Goal: Transaction & Acquisition: Book appointment/travel/reservation

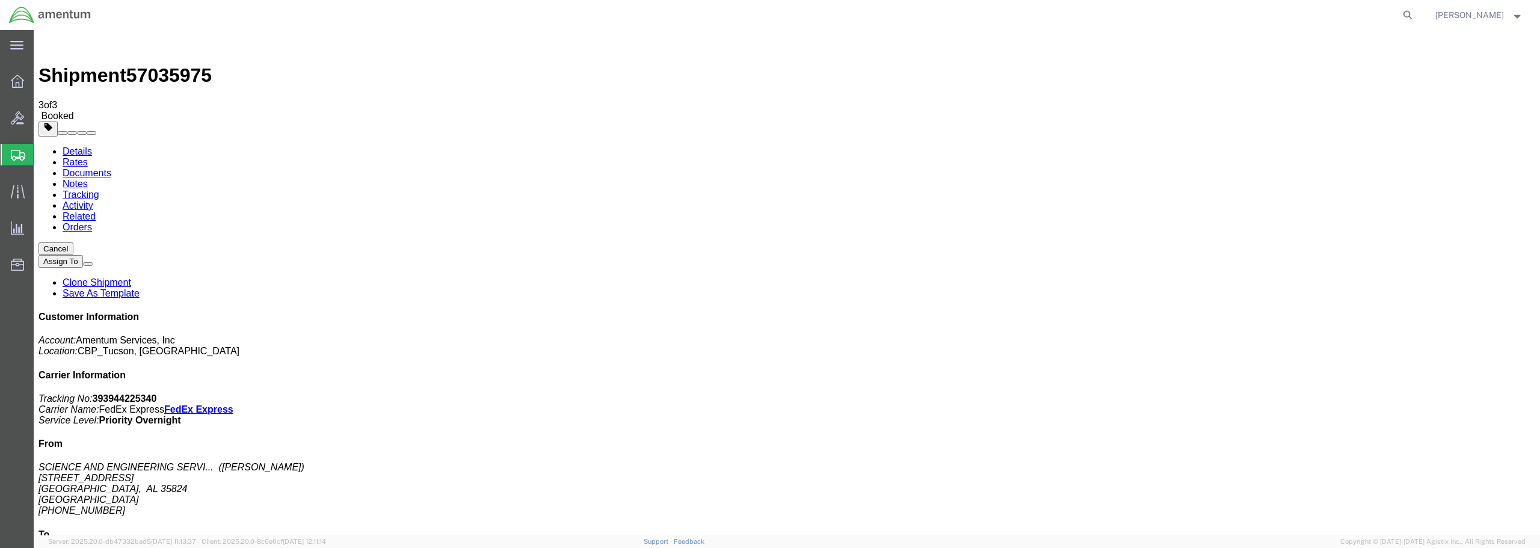
click at [0, 0] on span "Create from Template" at bounding box center [0, 0] width 0 height 0
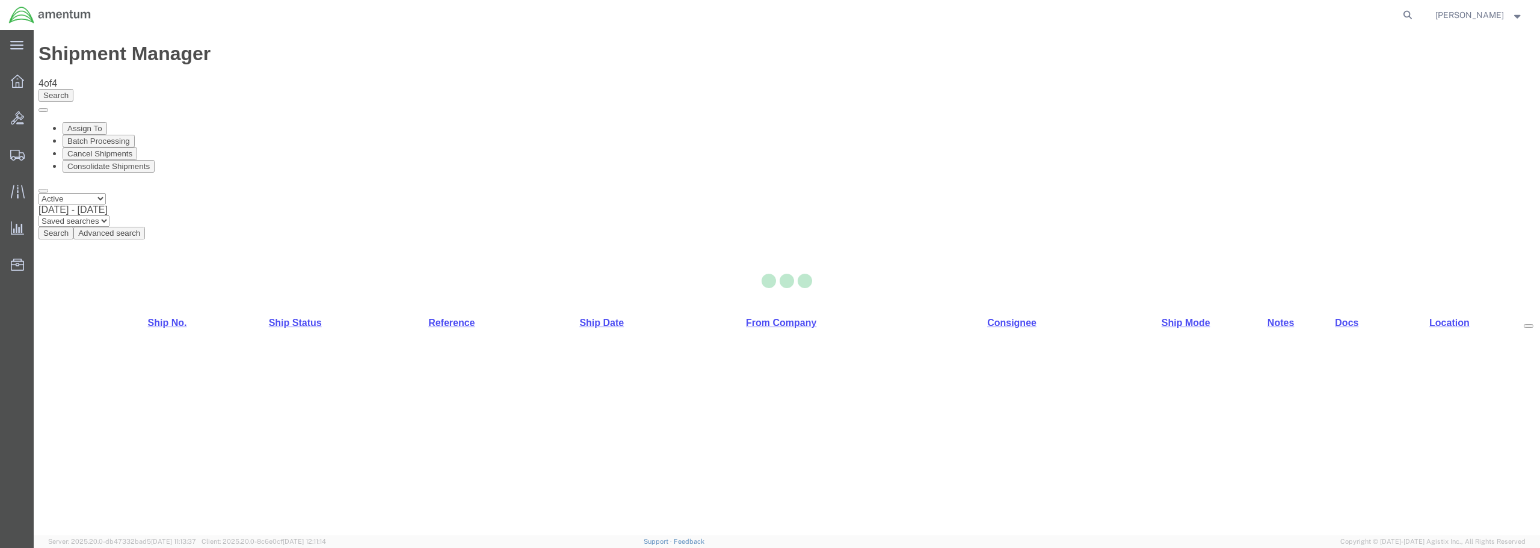
select select "49949"
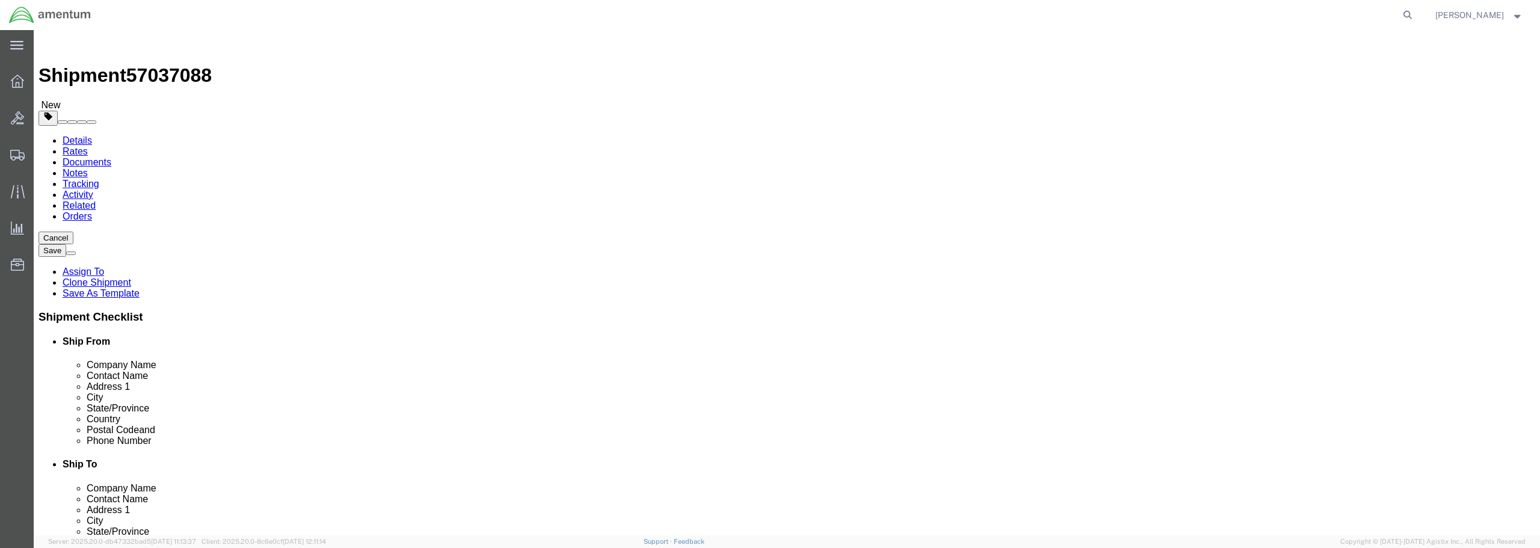
click span
select select
type input "FRESNO AVCRAD"
type input "ATTN: [PERSON_NAME]"
type input "1106TH TASM"
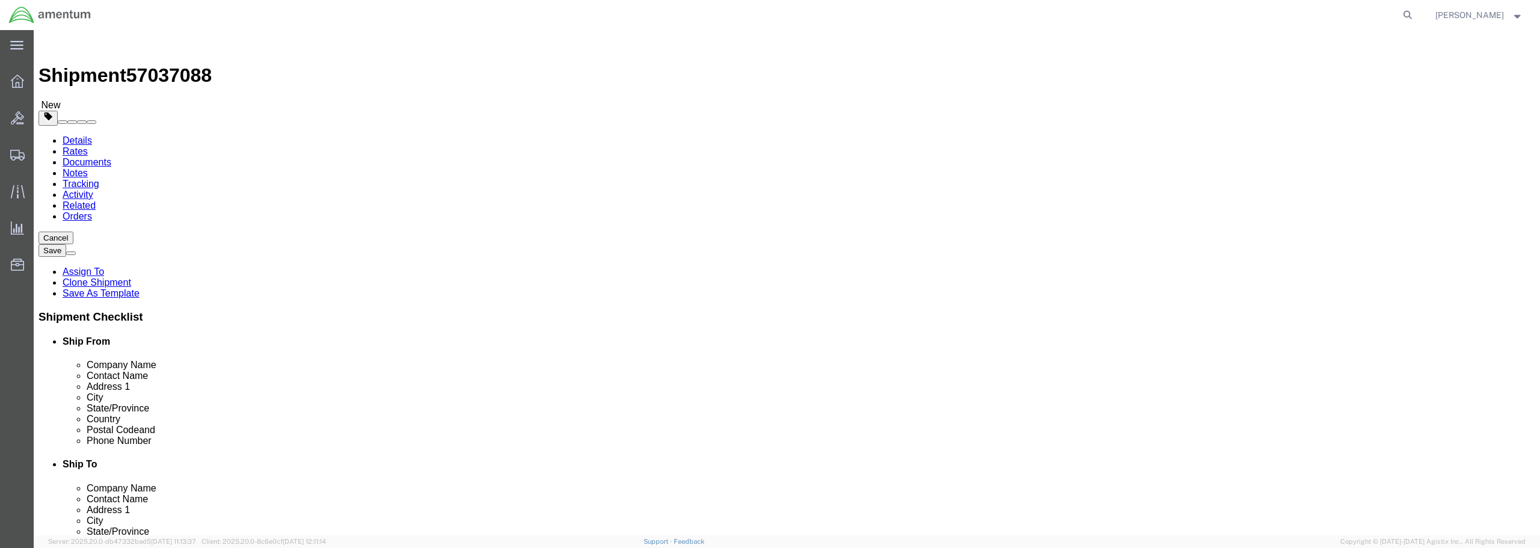
type input "[STREET_ADDRESS]"
type input "[GEOGRAPHIC_DATA]"
select select "CA"
type input "93727"
type input "[PHONE_NUMBER]"
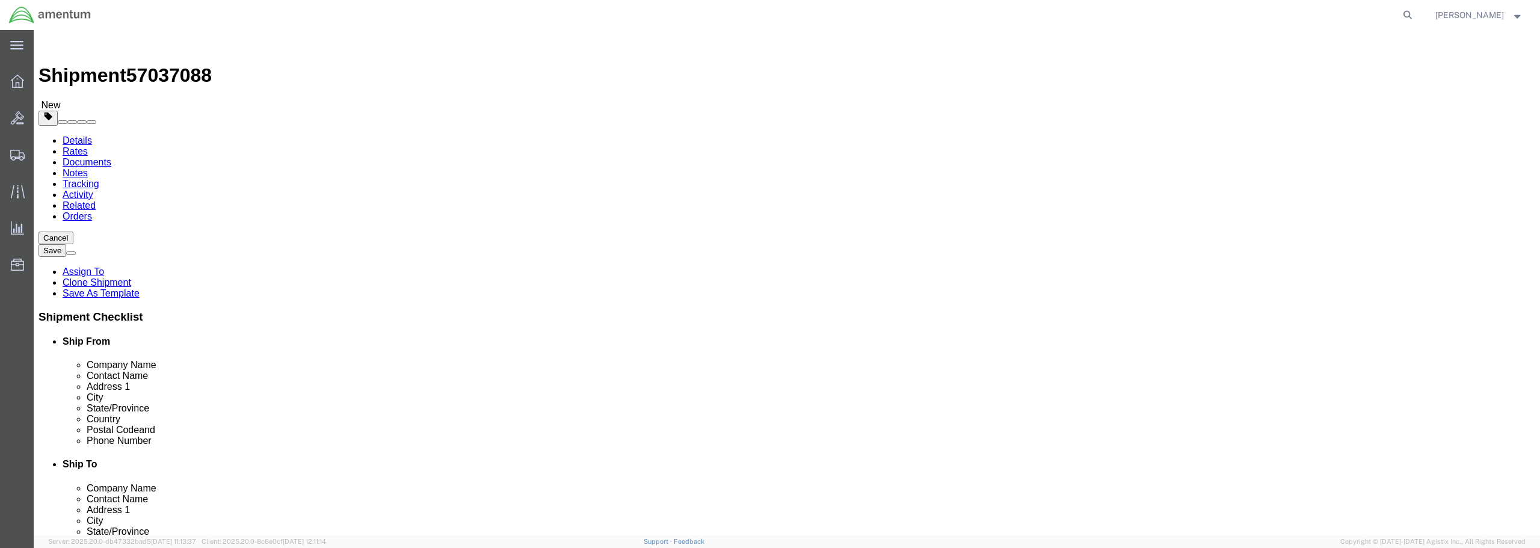
select select "49949"
type input "Amentum Services, Inc"
type input "[PERSON_NAME]"
type input "[STREET_ADDRESS]"
type input "[PERSON_NAME] [GEOGRAPHIC_DATA]"
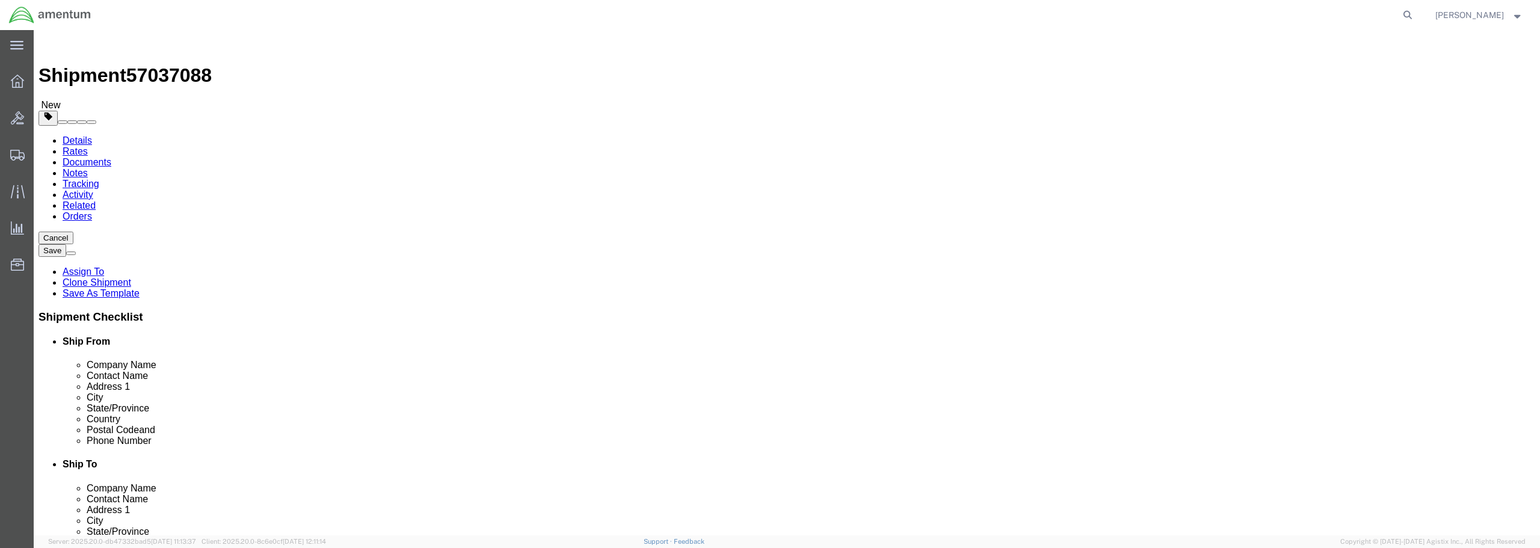
type input "DMAFB"
select select "AZ"
type input "85707"
type input "[PHONE_NUMBER]"
type input "[PERSON_NAME][EMAIL_ADDRESS][PERSON_NAME][DOMAIN_NAME]"
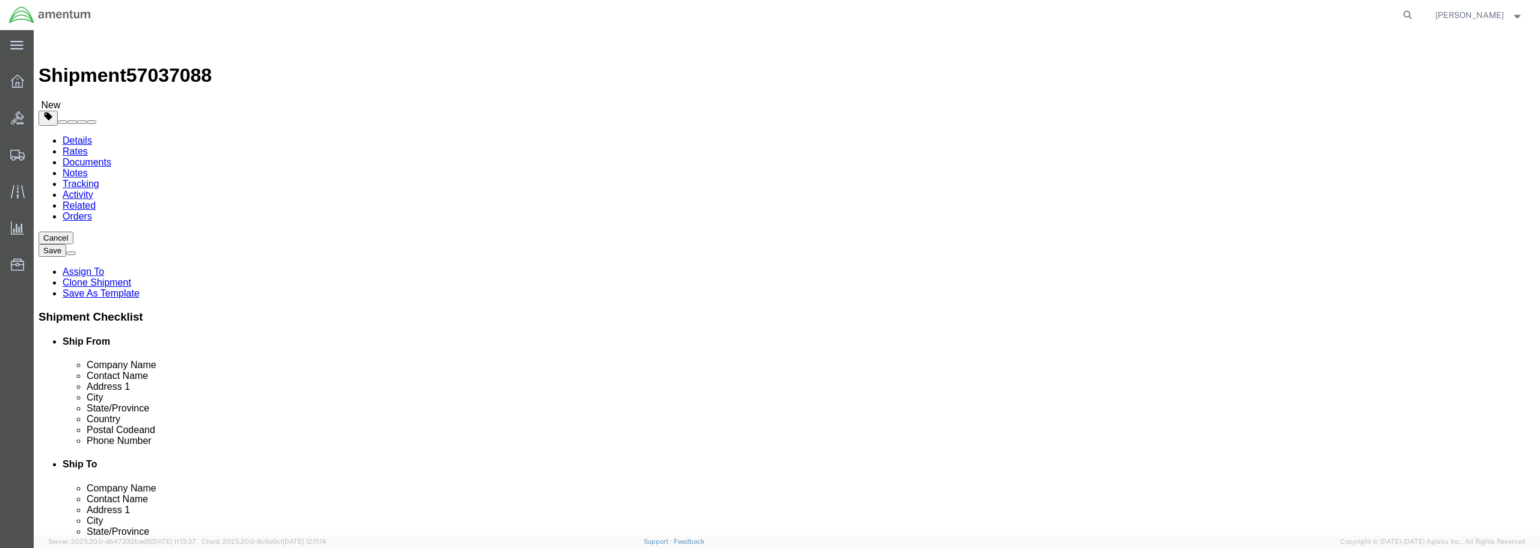
checkbox input "false"
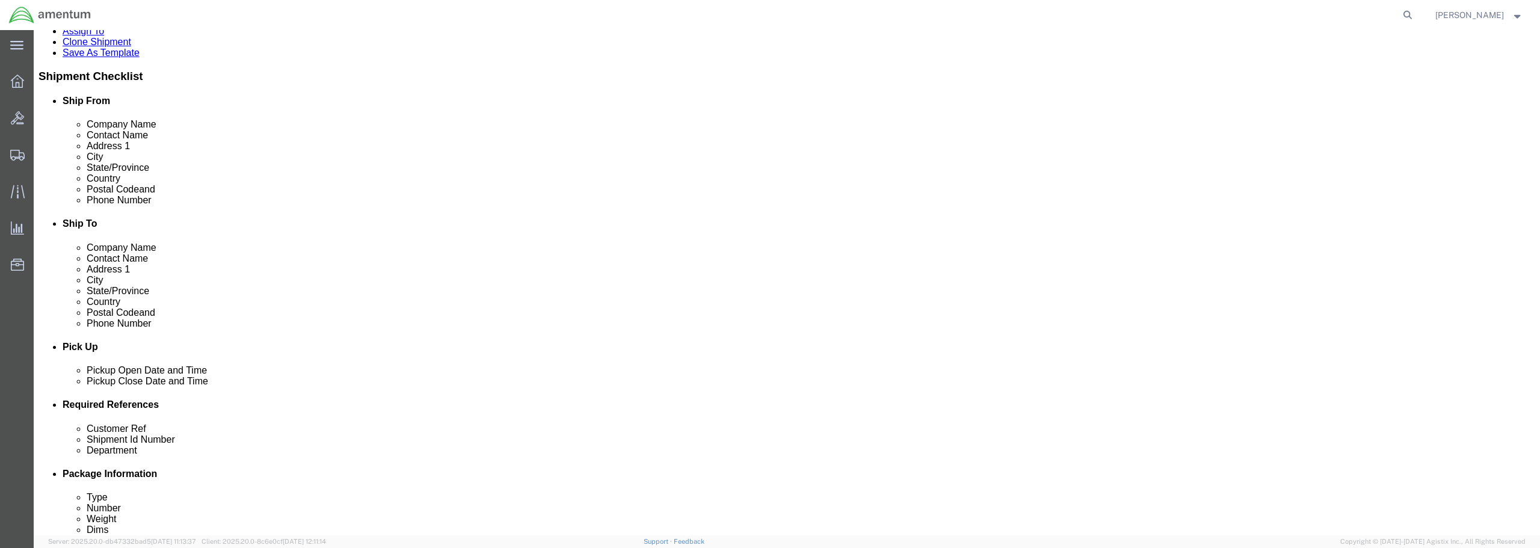
scroll to position [301, 0]
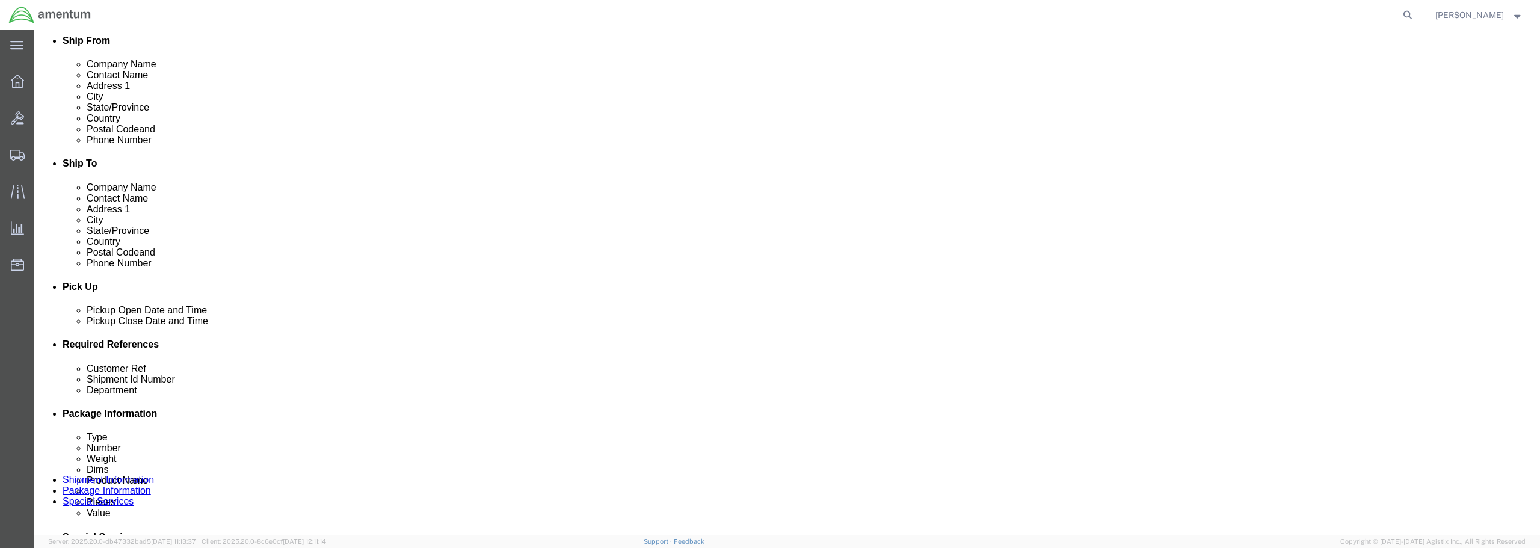
click div "[DATE] 11:15 AM"
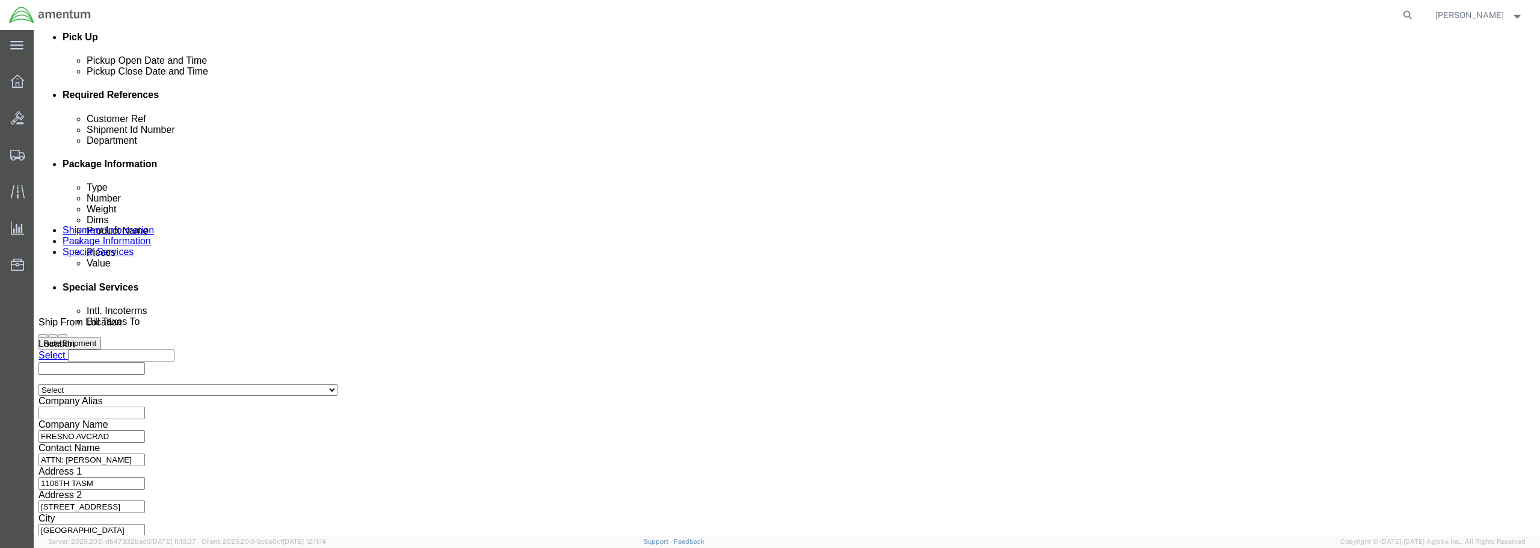
type input "12:15 AM"
click button "Apply"
click input "6118.03.03.2219.WTU.0000"
type input "6118.04.03.2219.WTU.0000"
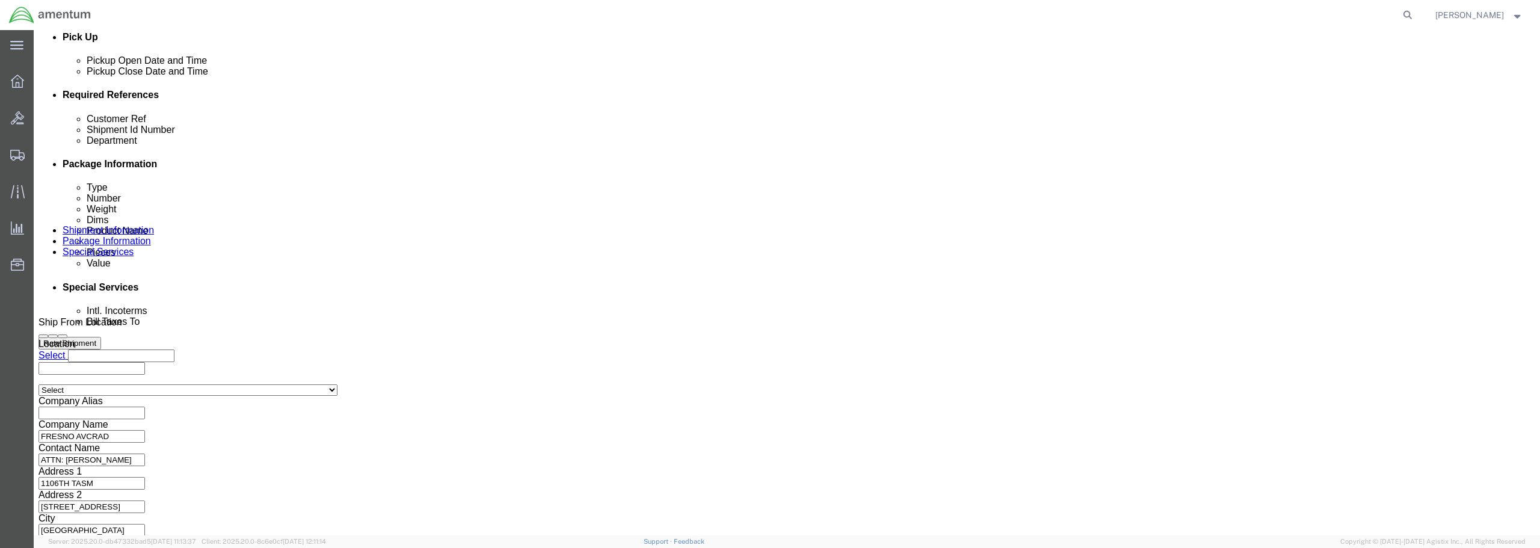
click input "text"
drag, startPoint x: 738, startPoint y: 189, endPoint x: 762, endPoint y: 189, distance: 24.1
click div "BOLTS FROM CA AVCRAD /"
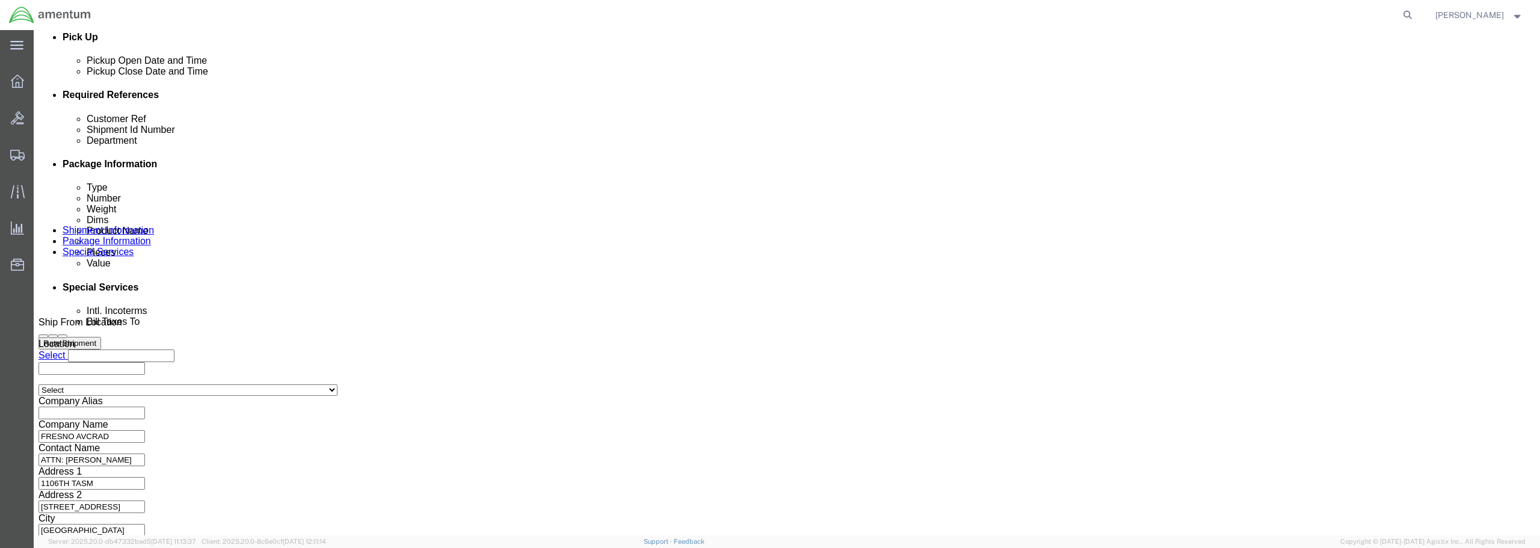
drag, startPoint x: 735, startPoint y: 189, endPoint x: 635, endPoint y: 189, distance: 99.8
click div "Customer Ref BOLTS FROM CA AVCRAD"
type input "BOLTS FROM CA AVCRAD"
click div "Select Account Type Activity ID Airline Appointment Number ASN Batch Request # …"
paste input "BOLTS FROM CA AVCRAD"
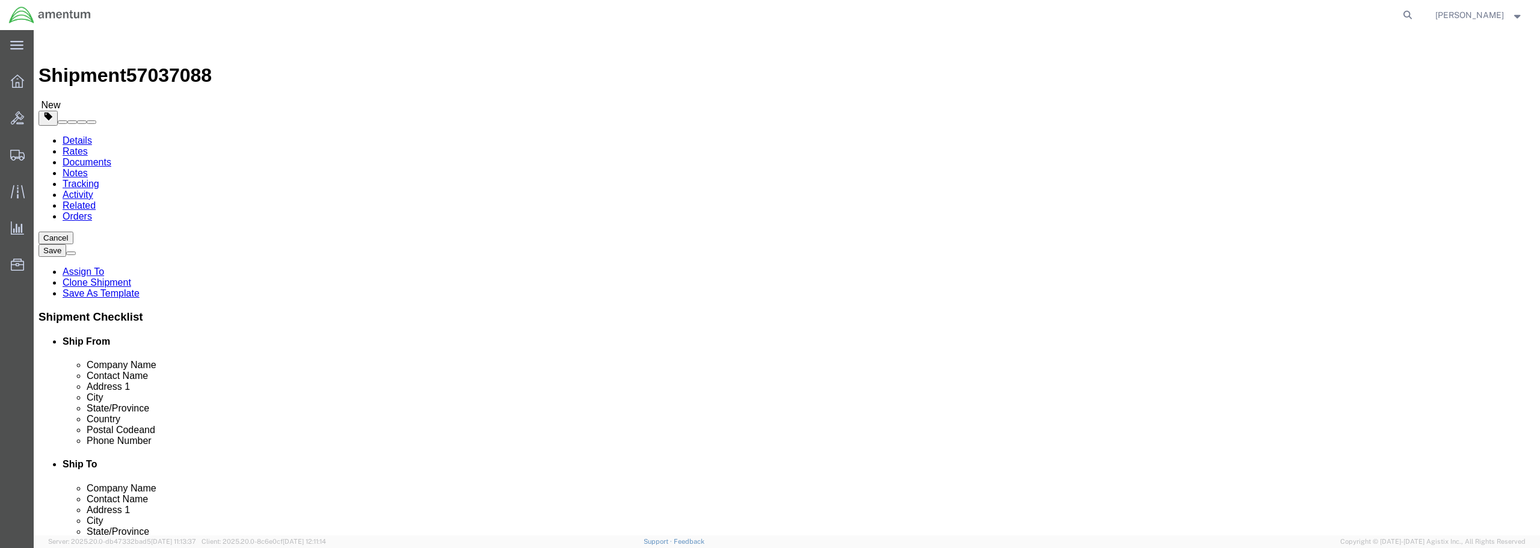
type input "BOLTS FROM CA AVCRAD"
drag, startPoint x: 917, startPoint y: 248, endPoint x: 855, endPoint y: 242, distance: 62.2
click div "[PERSON_NAME]"
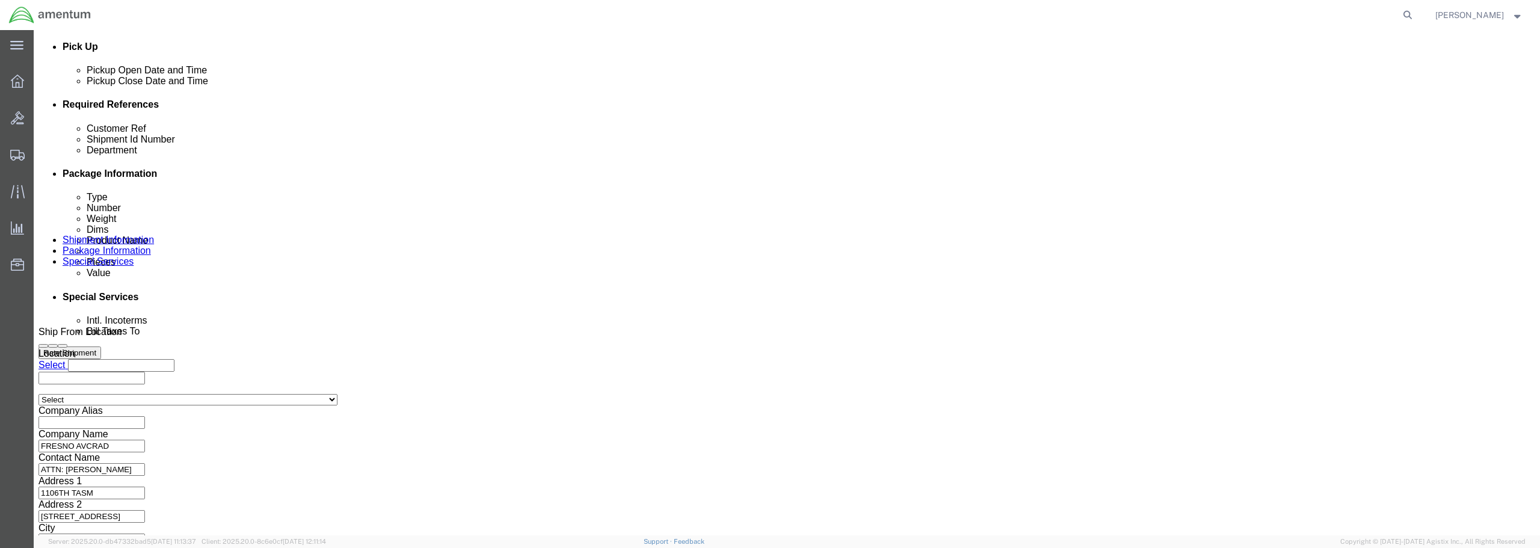
scroll to position [550, 0]
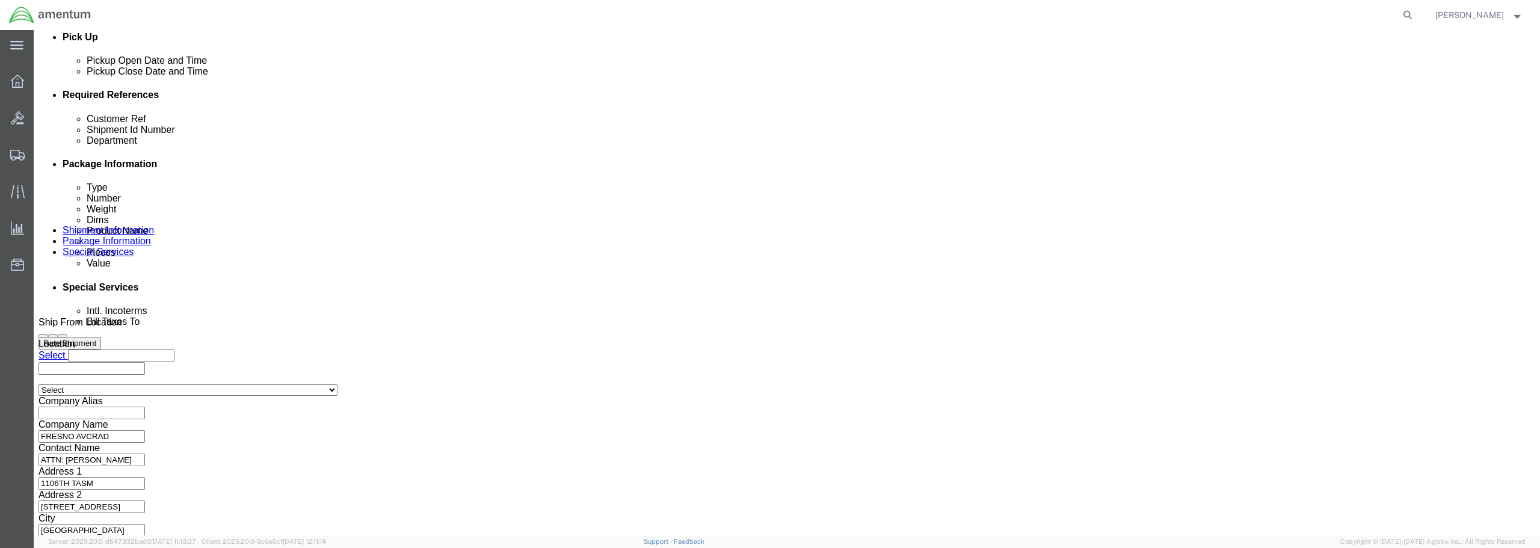
type input "ATTN [PERSON_NAME]"
click button "Continue"
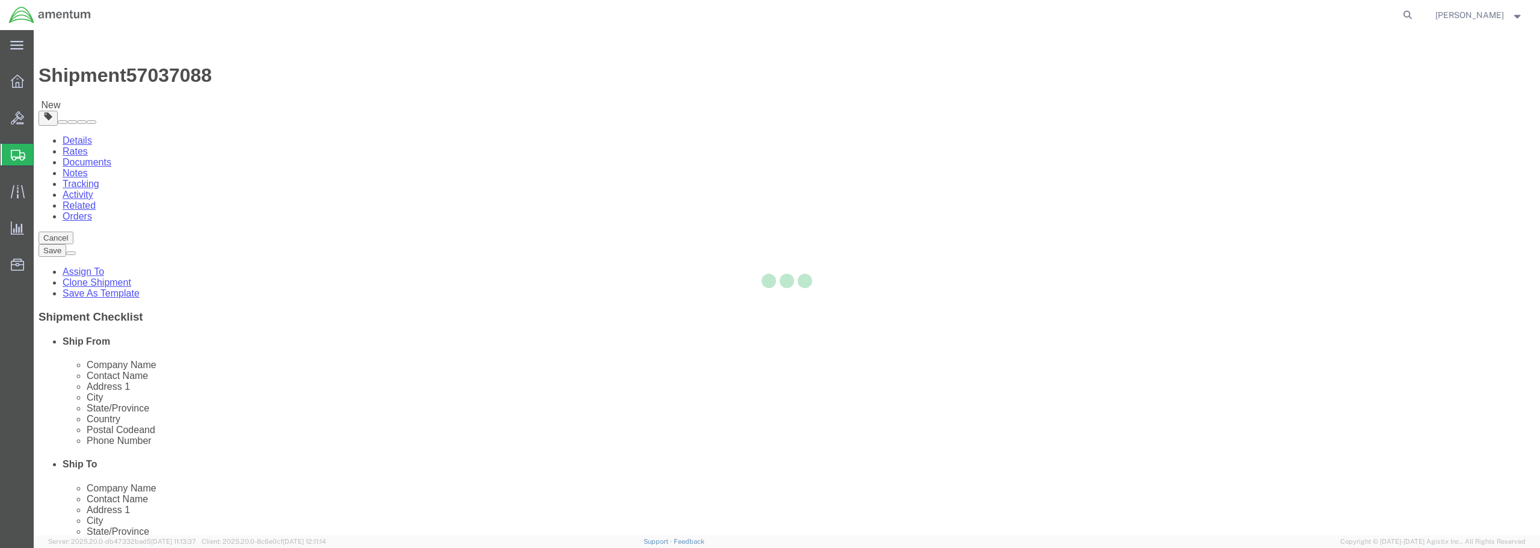
select select "CBOX"
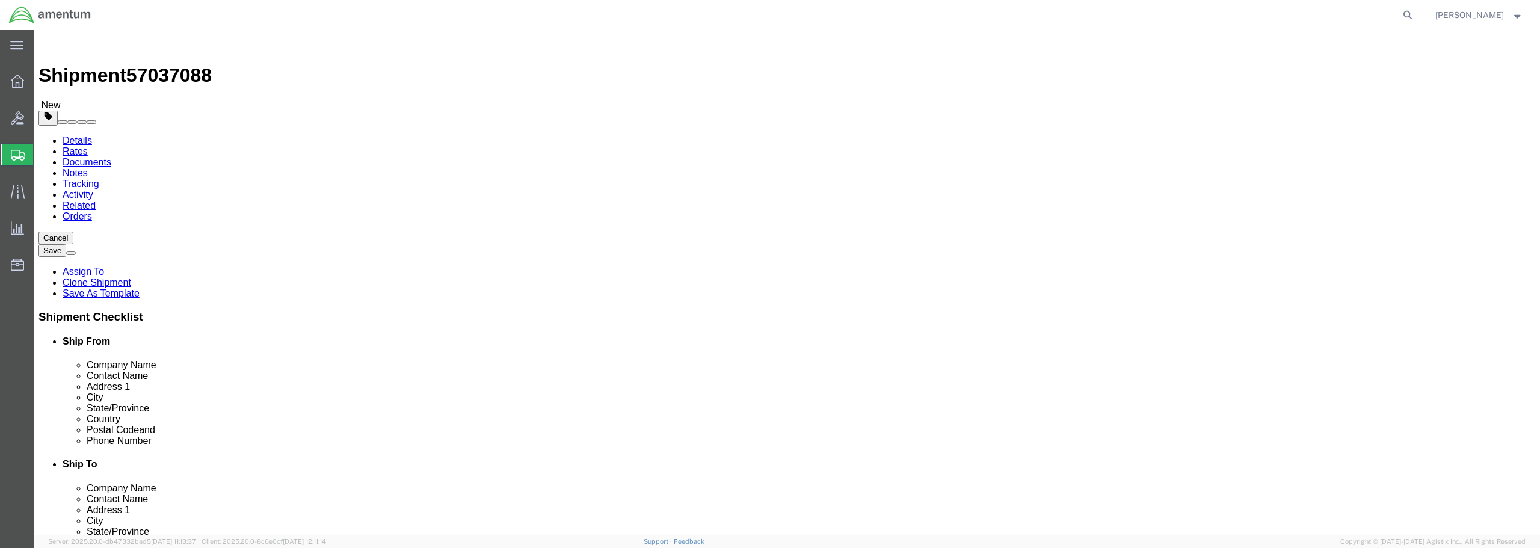
drag, startPoint x: 245, startPoint y: 253, endPoint x: 211, endPoint y: 253, distance: 34.3
click div "Dimensions Length x Width x Height Select cm ft in"
type input "13"
type input "7"
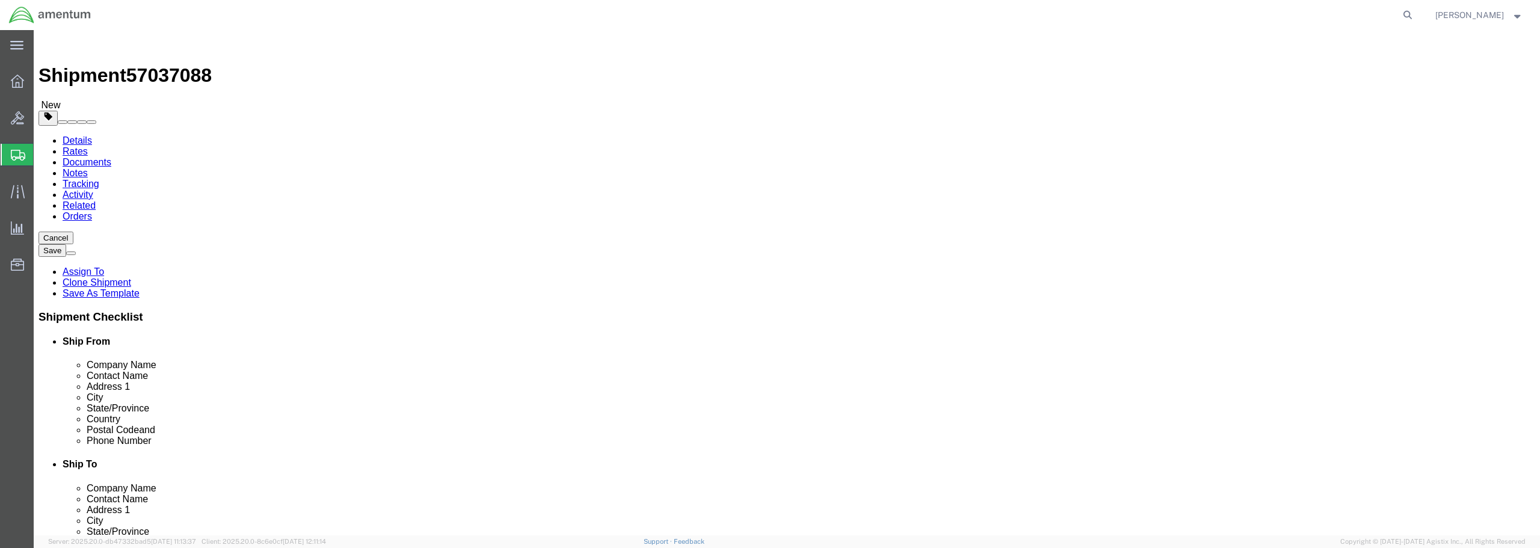
type input "3.00"
click link "Add Content"
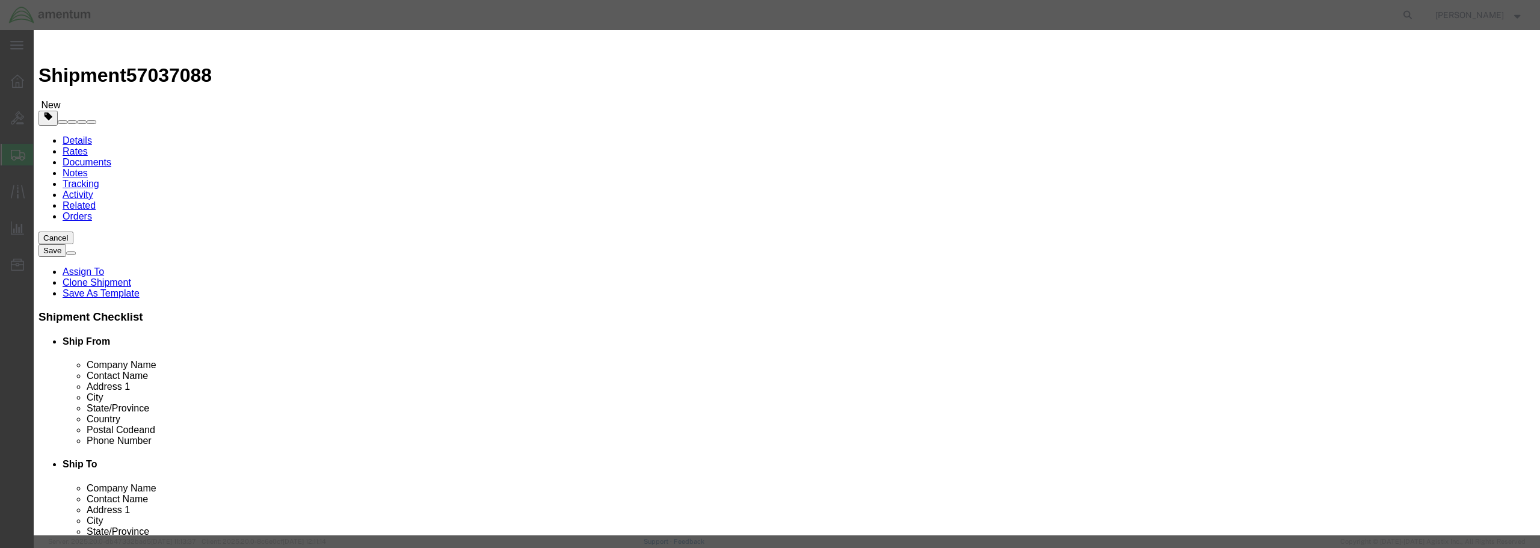
paste input "BOLTS FROM CA AVCRAD"
type input "BOLTS FROM CA AVCRAD"
drag, startPoint x: 565, startPoint y: 118, endPoint x: 546, endPoint y: 111, distance: 20.4
click input "0"
type input "1"
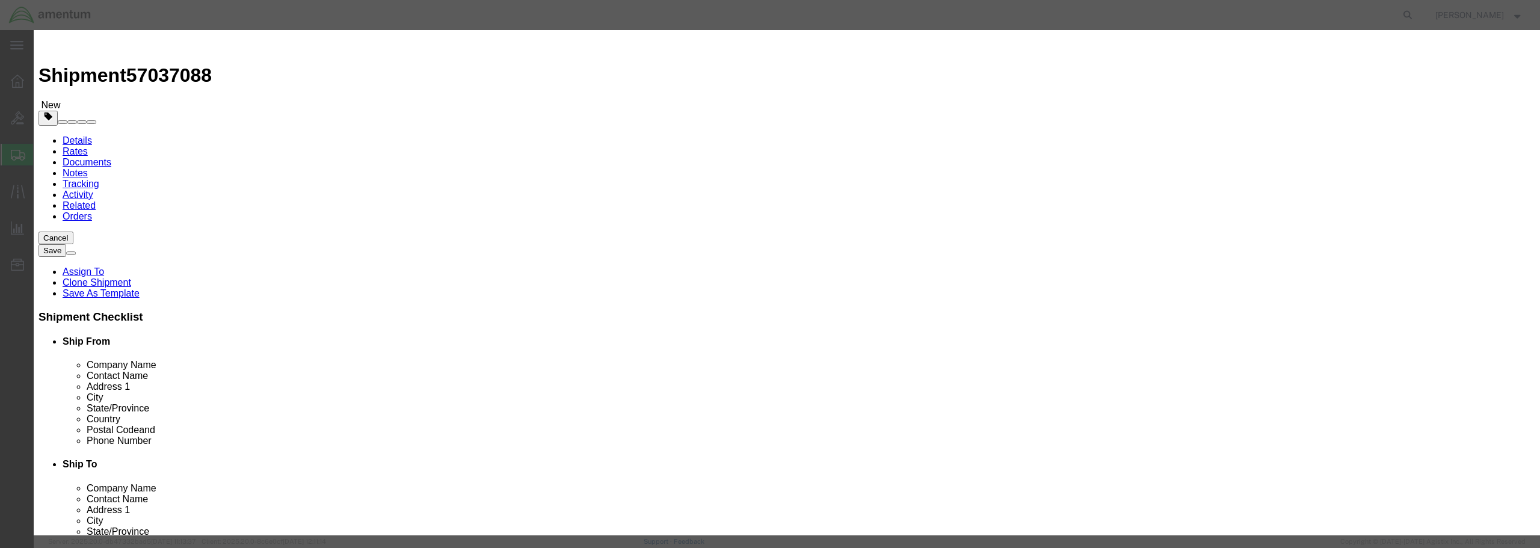
click input "text"
type input "50.00"
drag, startPoint x: 555, startPoint y: 116, endPoint x: 531, endPoint y: 114, distance: 23.6
click div "Pieces 1 Select Bag Barrels 100Board Feet Bottle Box Blister Pack Carats Can Ca…"
type input "4"
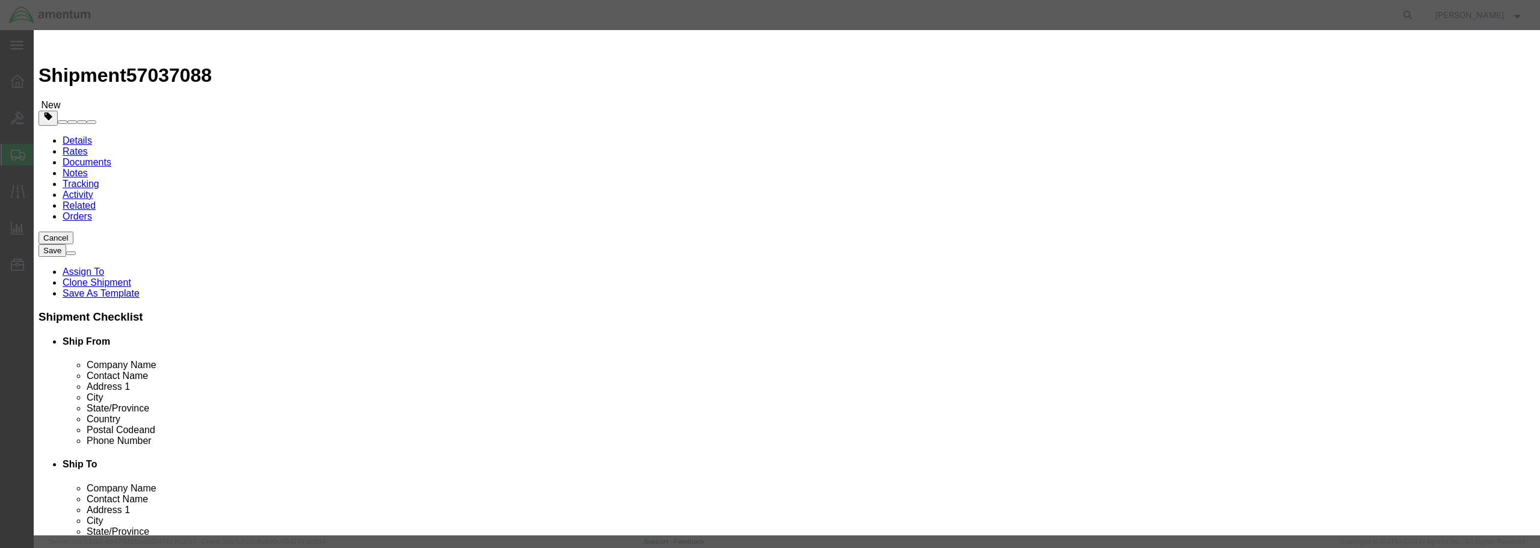
drag, startPoint x: 575, startPoint y: 137, endPoint x: 543, endPoint y: 140, distance: 32.0
click div "200"
type input "25.00"
click select "Select 50 55 60 65 70 85 92.5 100 125 175 250 300 400"
select select "125"
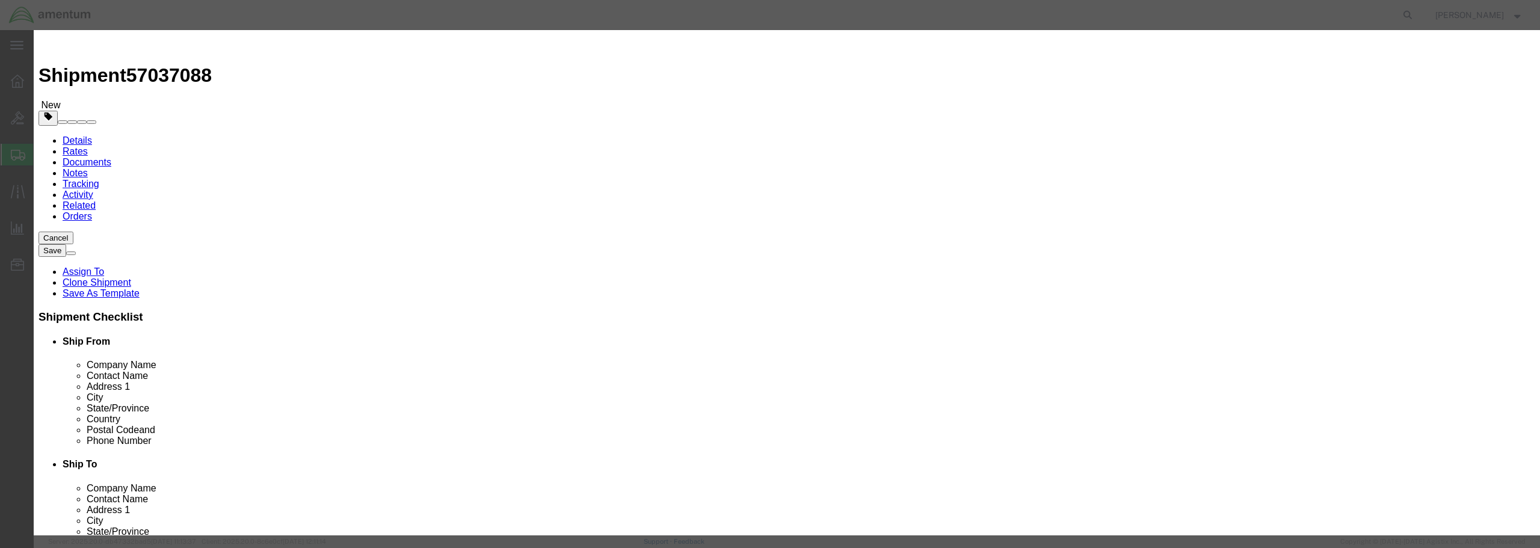
click select "Select 50 55 60 65 70 85 92.5 100 125 175 250 300 400"
click button "Save & Close"
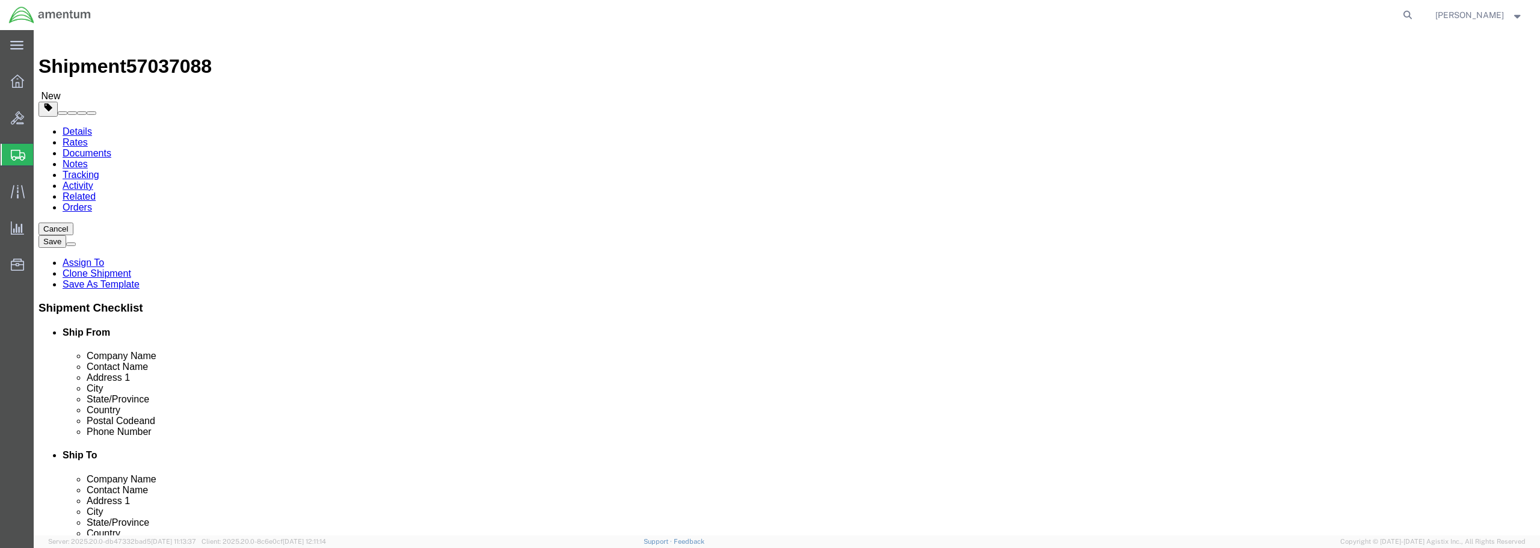
scroll to position [11, 0]
click button "Rate Shipment"
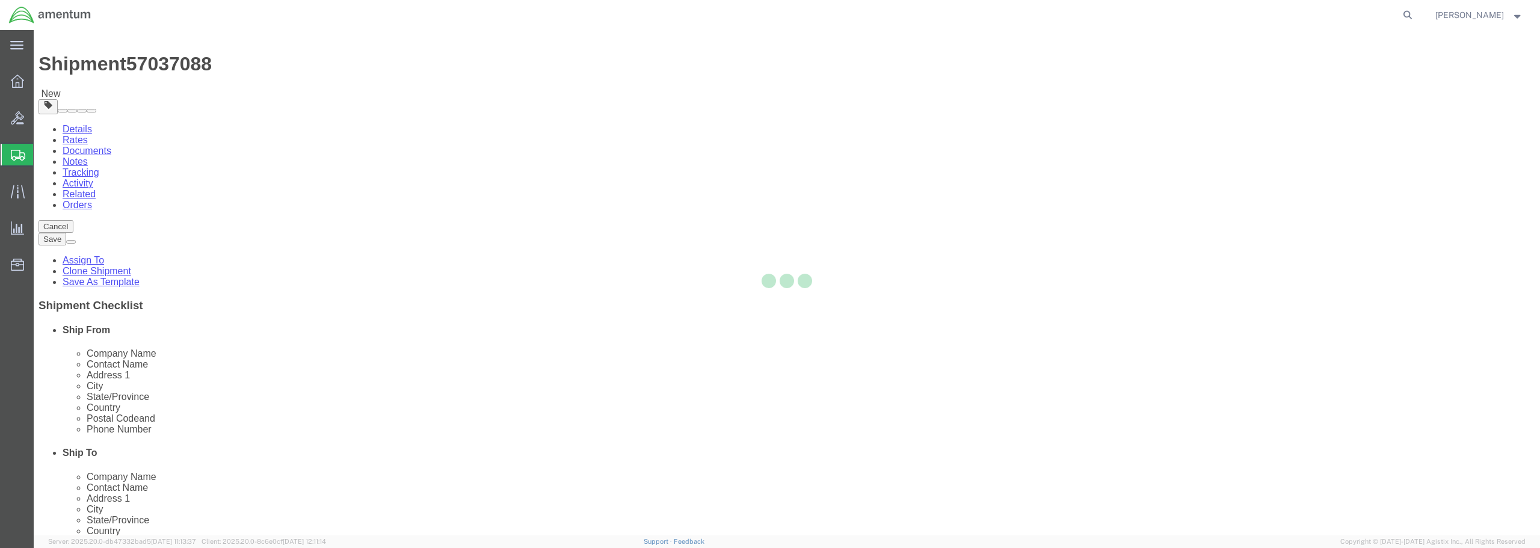
scroll to position [0, 0]
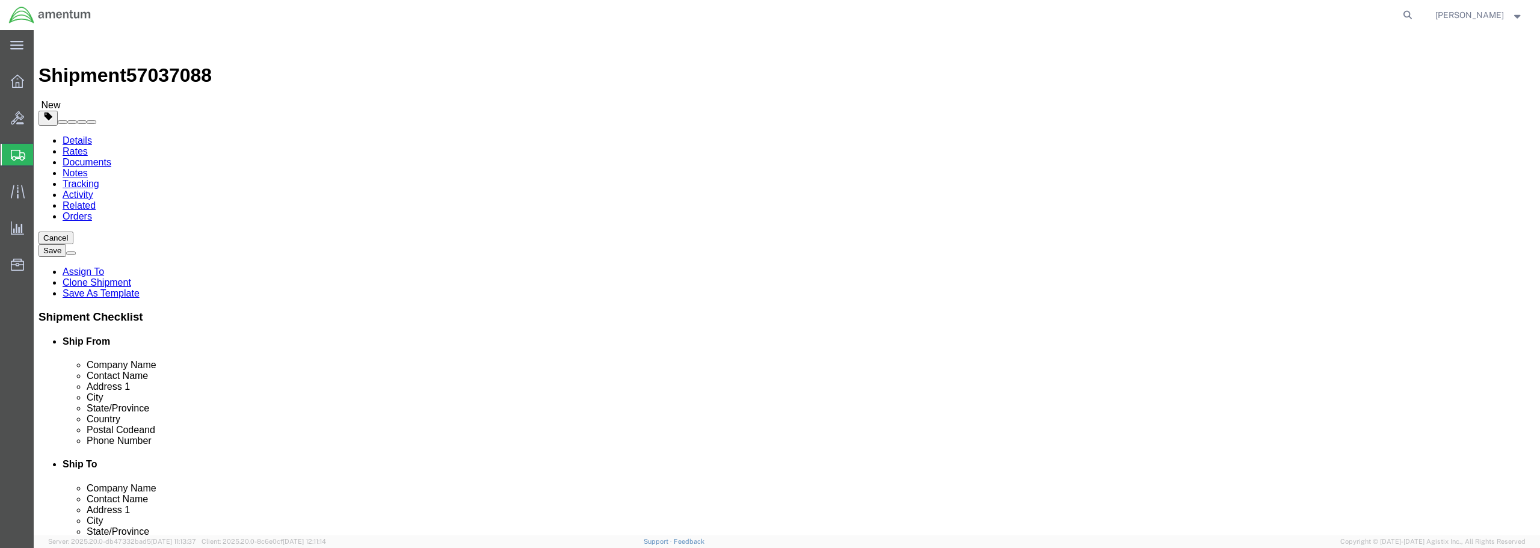
click at [69, 135] on link "Details" at bounding box center [77, 140] width 29 height 10
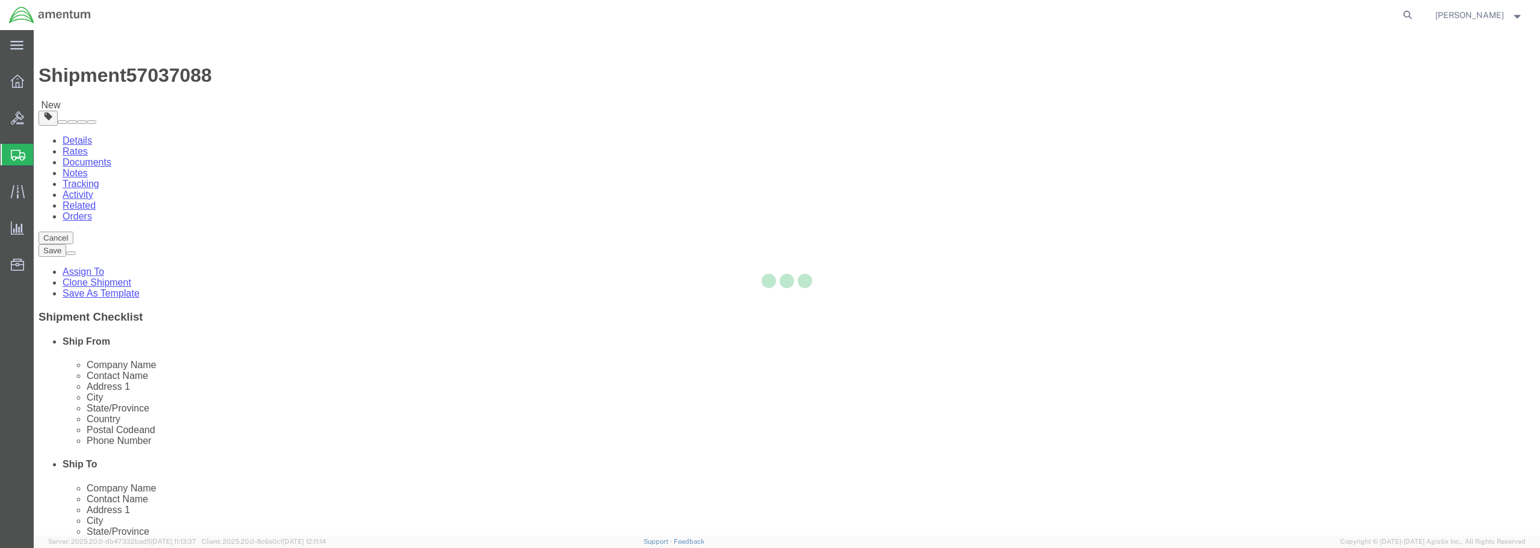
select select "49949"
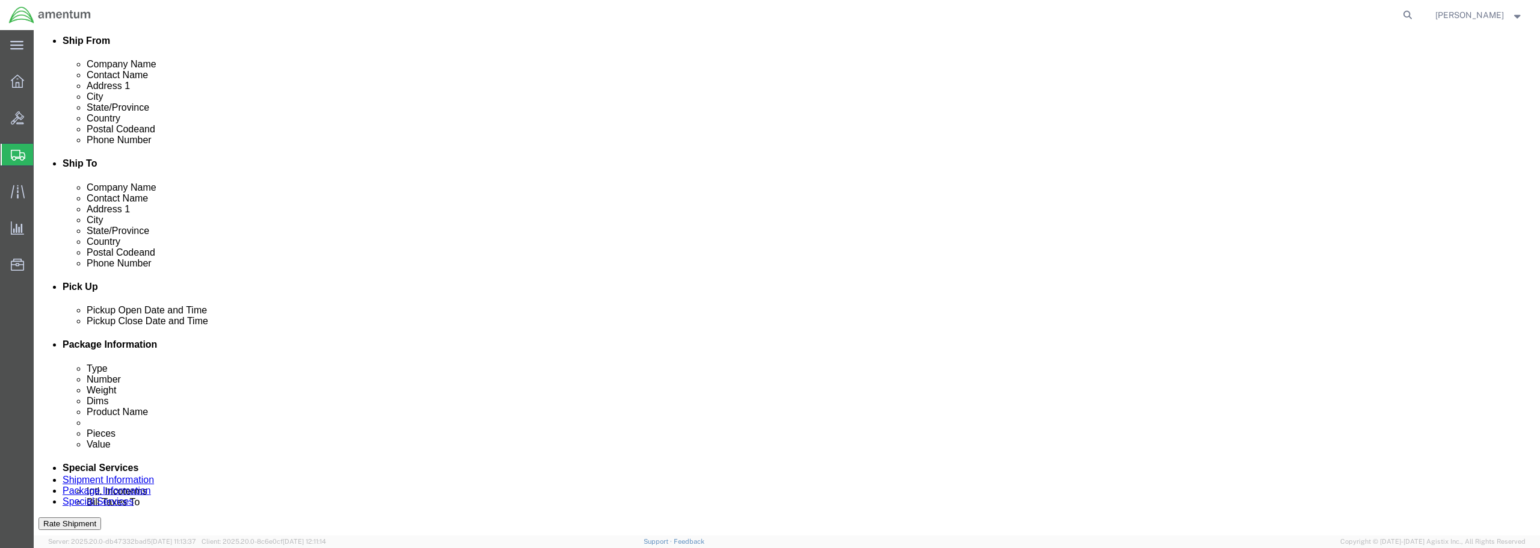
scroll to position [361, 0]
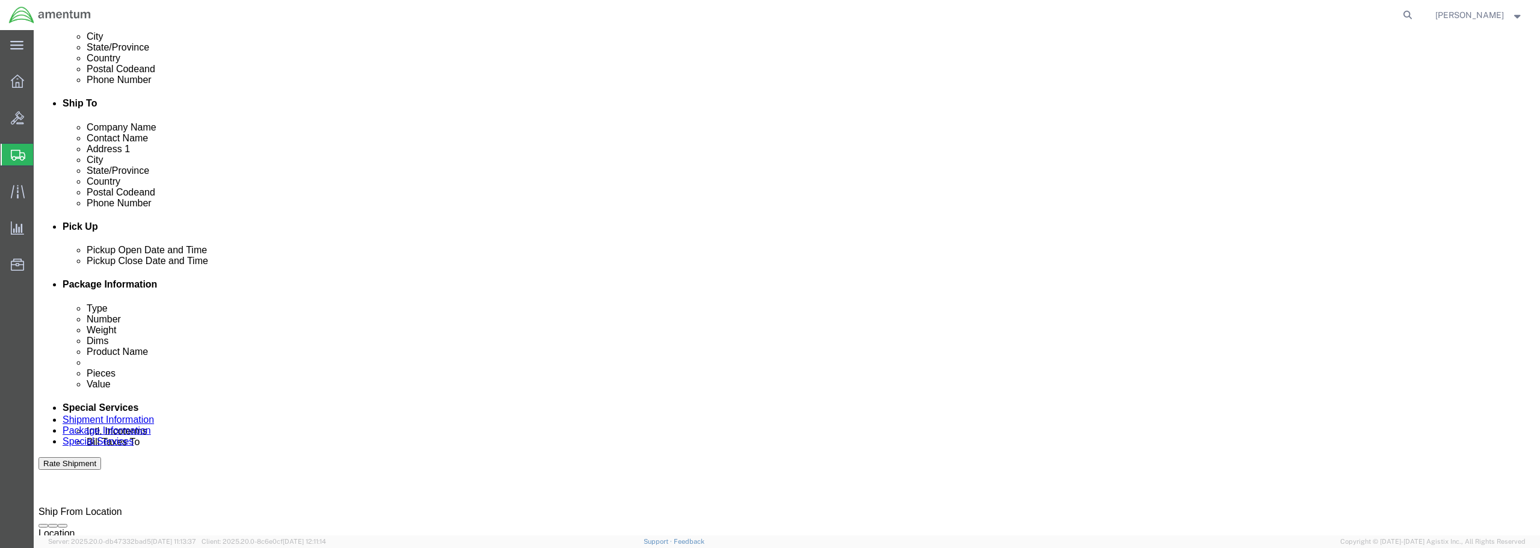
click div
click input "5:30 PM"
type input "5:30 AM"
click button "Apply"
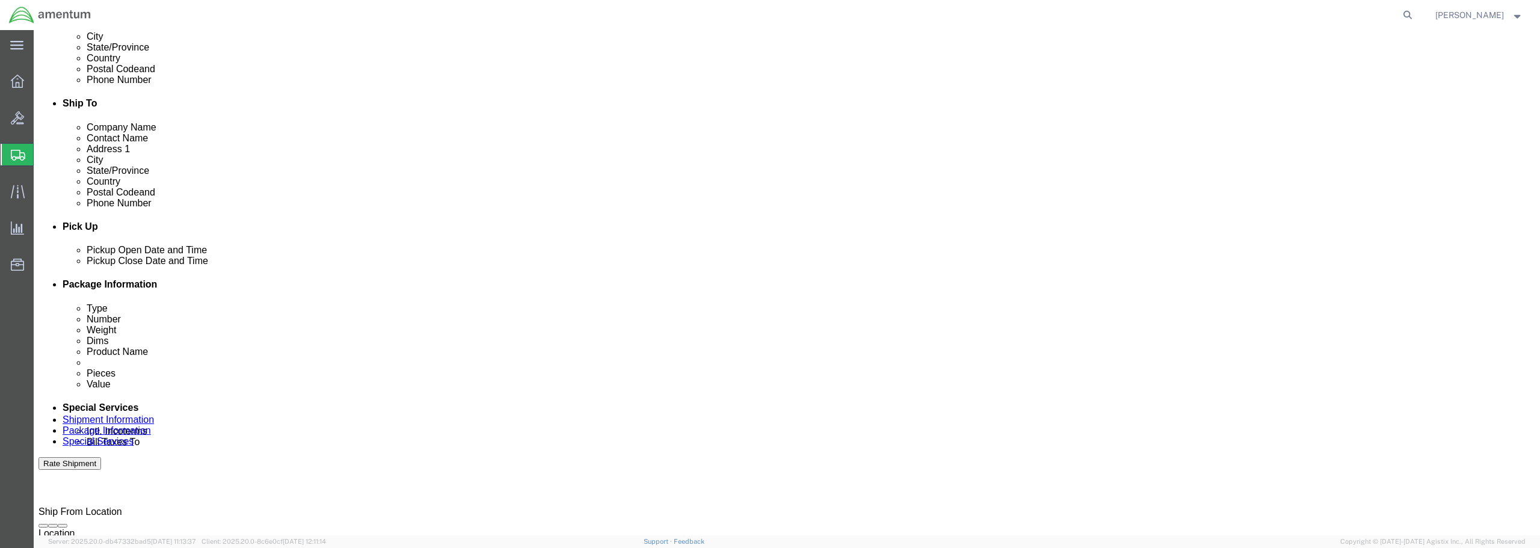
click div
click input "3:30 AM"
type input "3:30 PM"
click button "Apply"
click button "Rate Shipment"
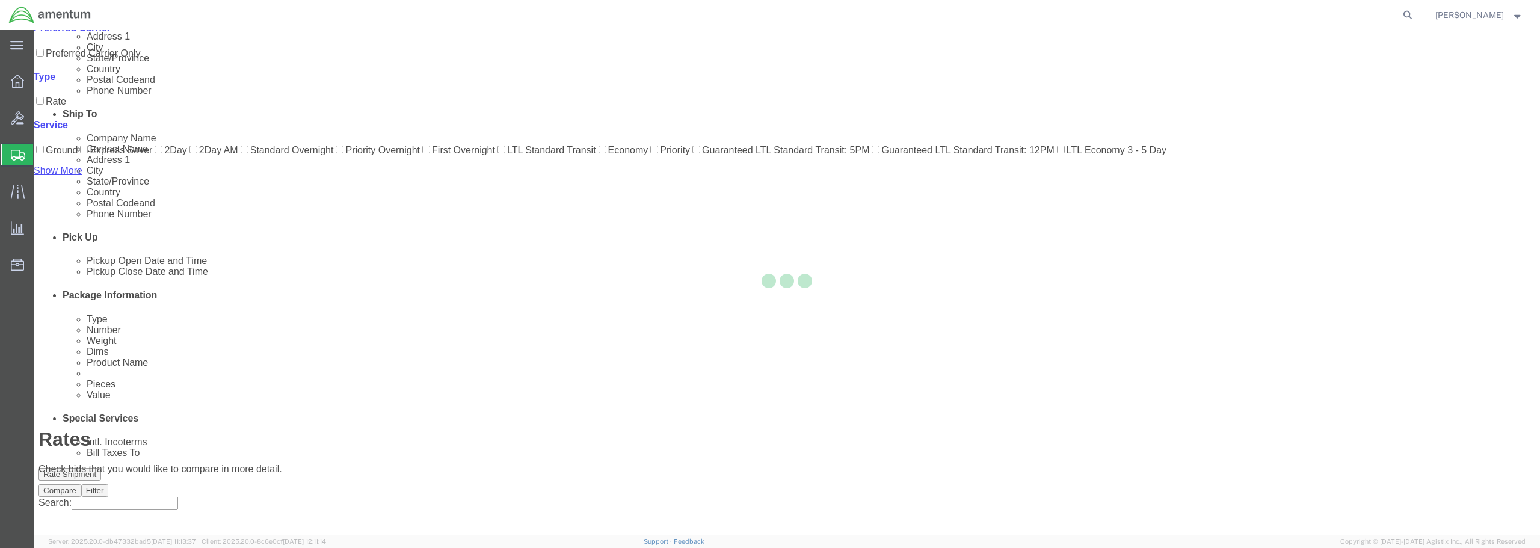
scroll to position [28, 0]
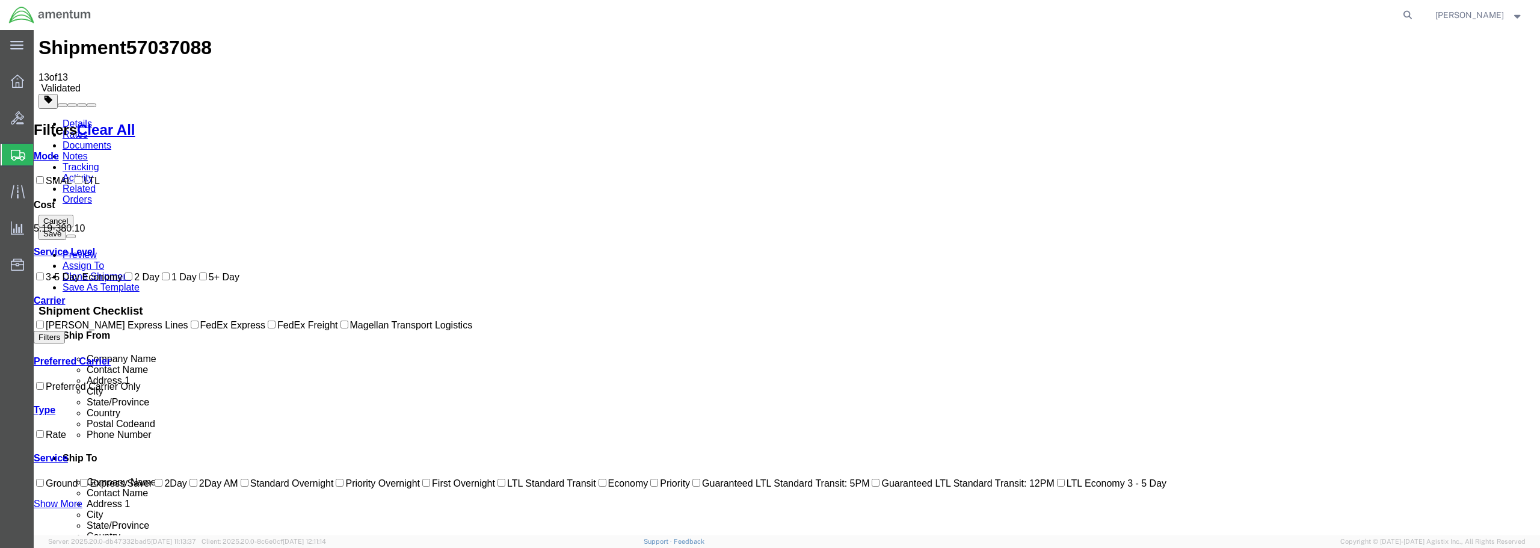
checkbox input "true"
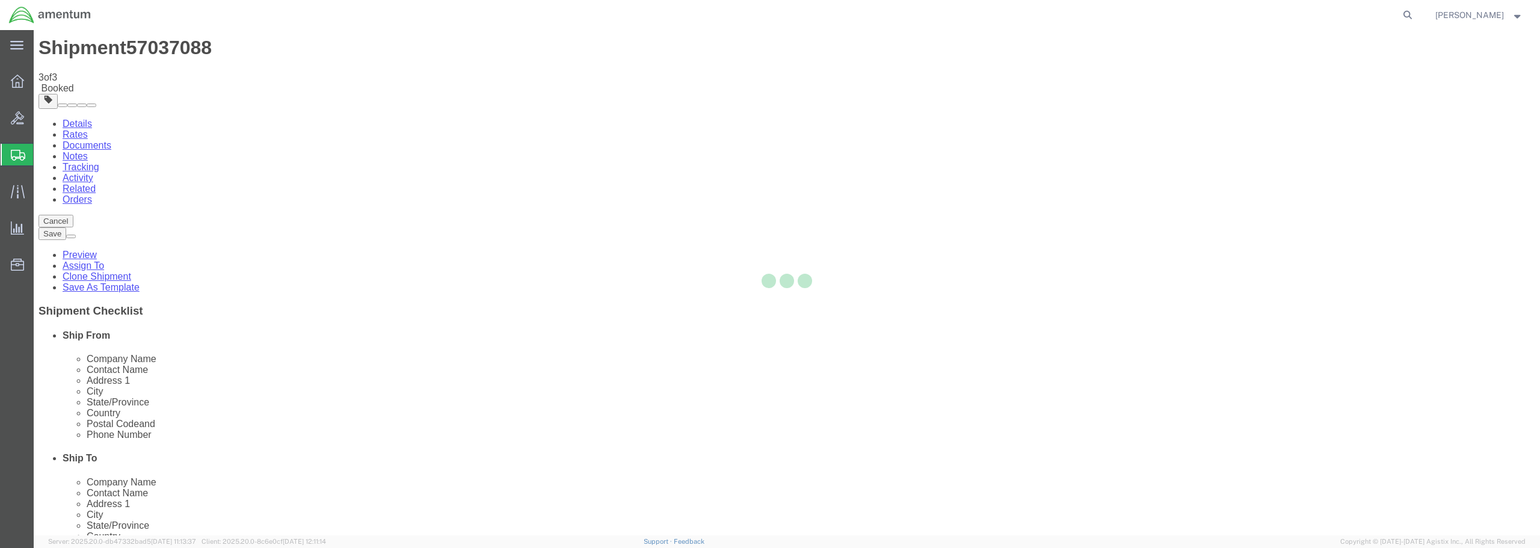
scroll to position [0, 0]
